Goal: Navigation & Orientation: Find specific page/section

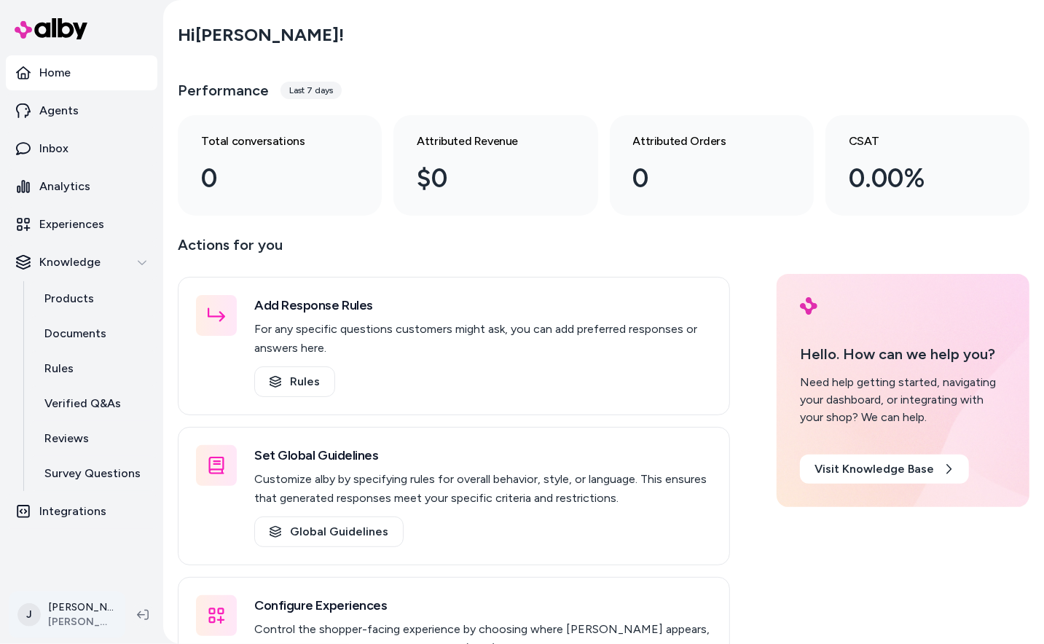
click at [62, 611] on html "Home Agents Inbox Analytics Experiences Knowledge Products Documents Rules Veri…" at bounding box center [522, 322] width 1044 height 644
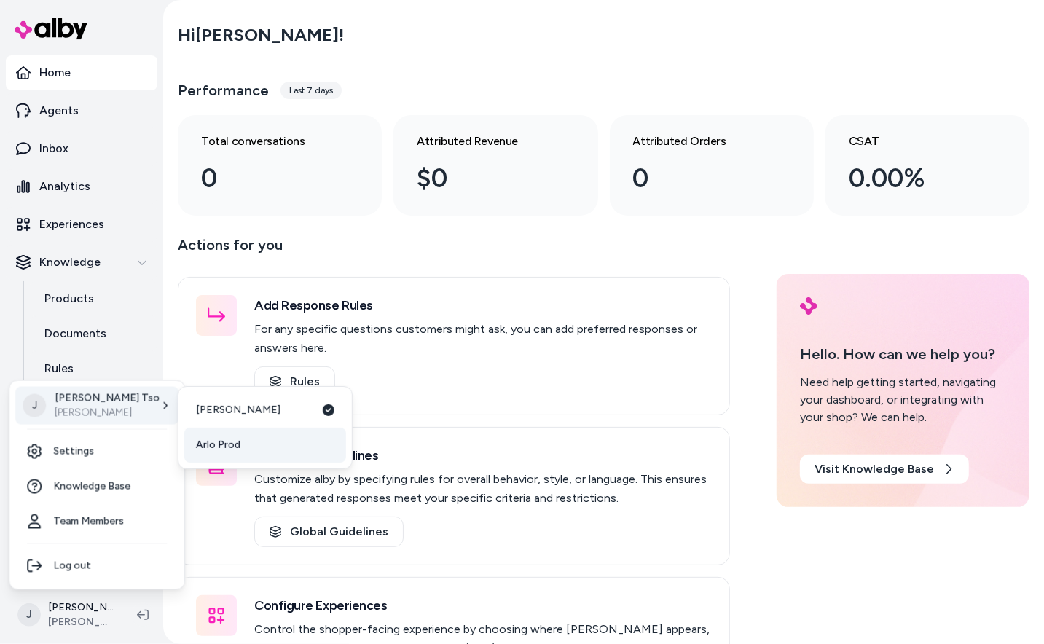
click at [241, 444] on link "Arlo Prod" at bounding box center [265, 445] width 162 height 35
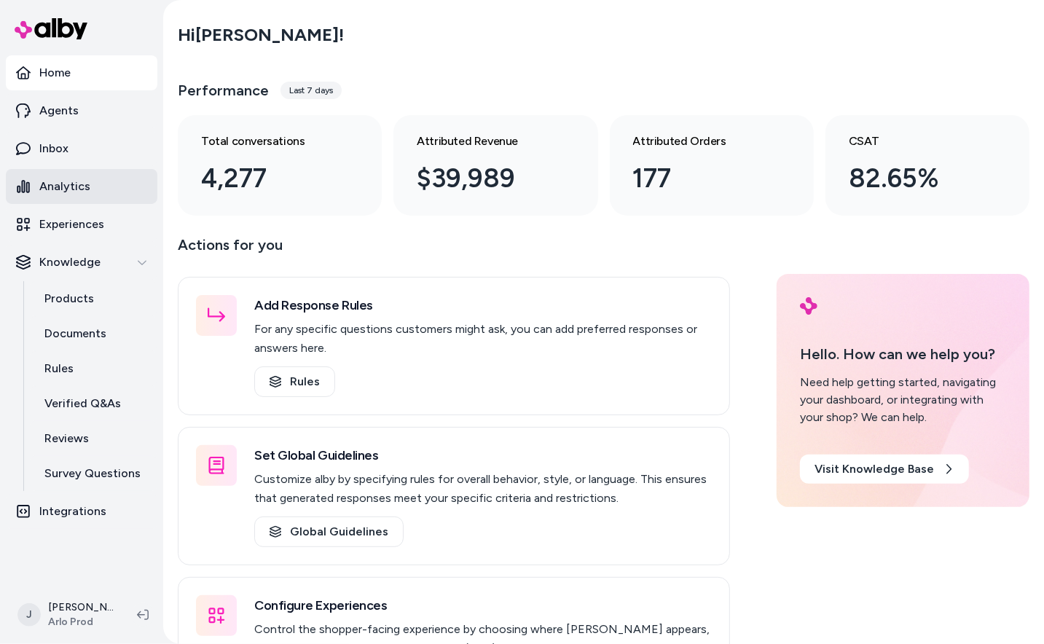
click at [97, 192] on link "Analytics" at bounding box center [82, 186] width 152 height 35
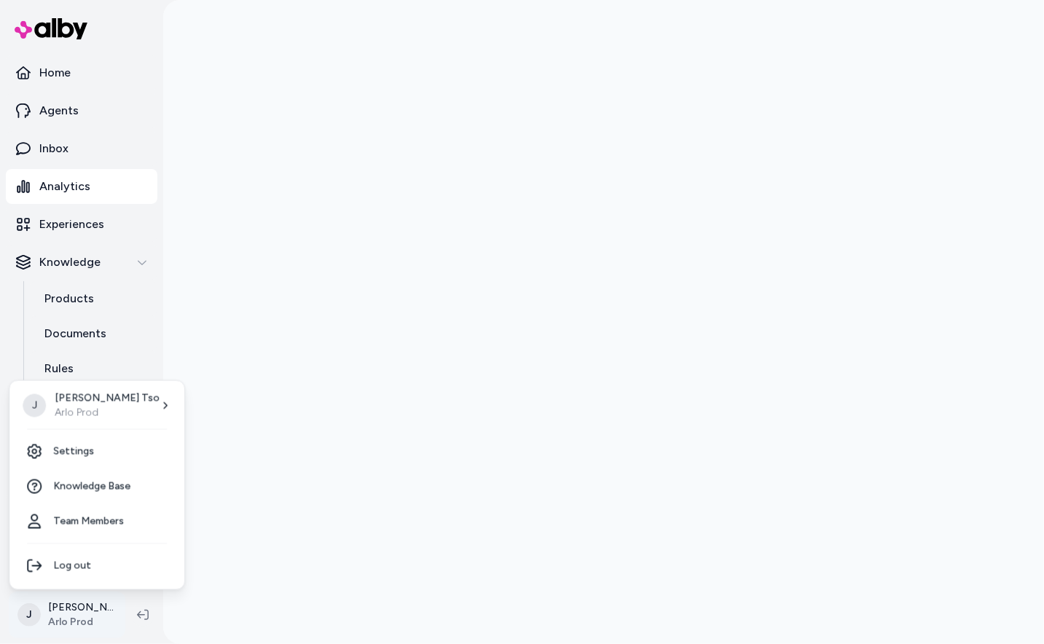
click at [68, 610] on html "Home Agents Inbox Analytics Experiences Knowledge Products Documents Rules Veri…" at bounding box center [522, 322] width 1044 height 644
